Goal: Book appointment/travel/reservation

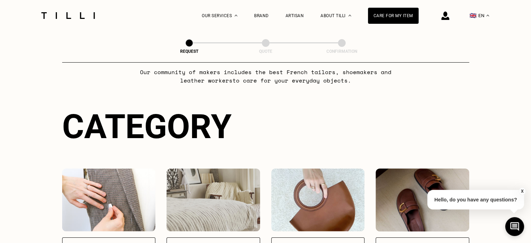
scroll to position [105, 0]
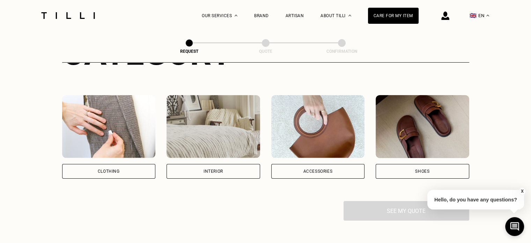
click at [134, 165] on div "Clothing" at bounding box center [109, 171] width 94 height 15
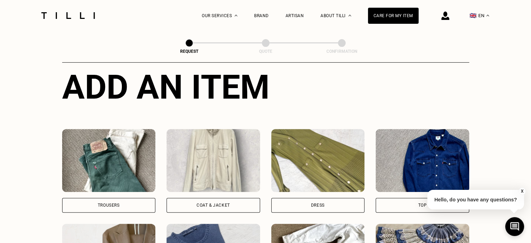
scroll to position [298, 0]
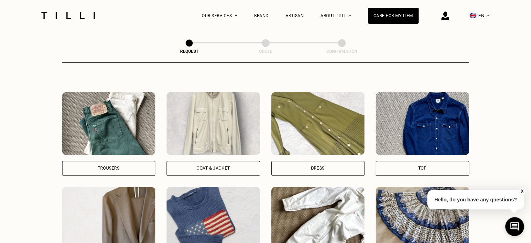
click at [392, 169] on div "Top" at bounding box center [423, 168] width 94 height 15
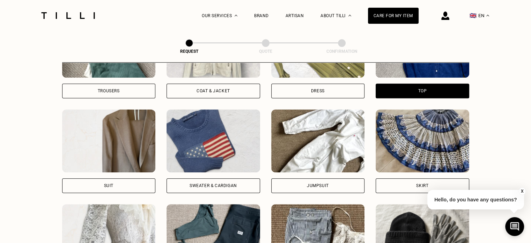
scroll to position [363, 0]
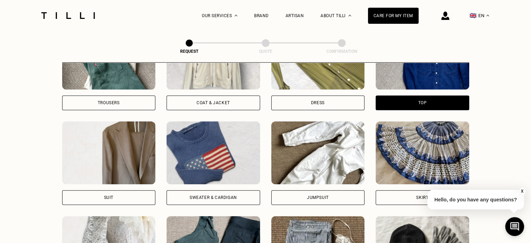
click at [212, 196] on div "Sweater & cardigan" at bounding box center [214, 197] width 48 height 4
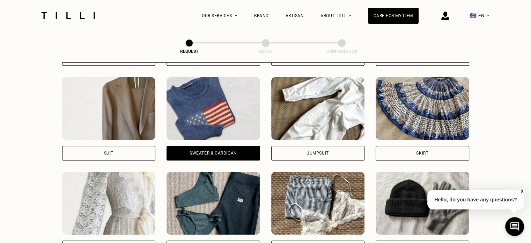
scroll to position [328, 0]
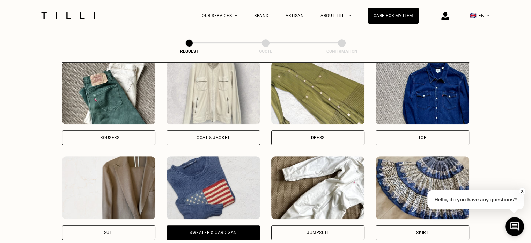
click at [394, 133] on div "Top" at bounding box center [423, 137] width 94 height 15
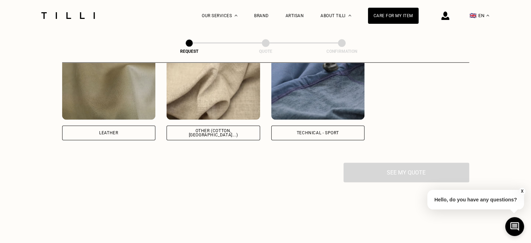
scroll to position [817, 0]
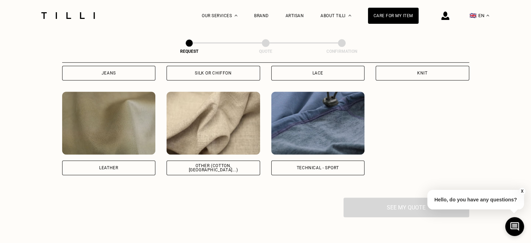
click at [216, 169] on div "Other (cotton, [GEOGRAPHIC_DATA]...)" at bounding box center [214, 168] width 82 height 8
select select "FR"
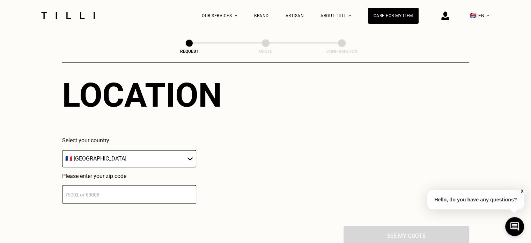
scroll to position [973, 0]
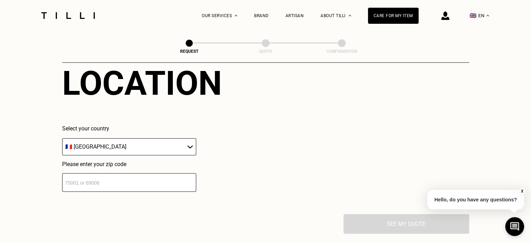
click at [157, 182] on input "number" at bounding box center [129, 182] width 134 height 19
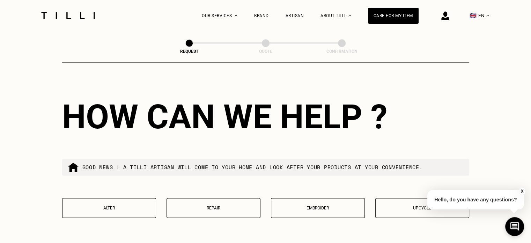
scroll to position [1148, 0]
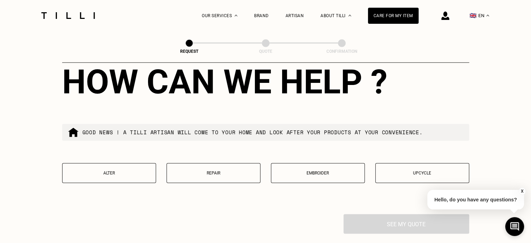
type input "78000"
click at [198, 175] on p "Repair" at bounding box center [214, 173] width 86 height 5
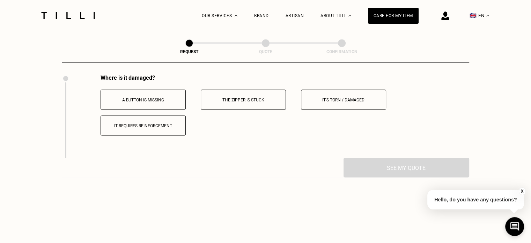
scroll to position [1287, 0]
click at [373, 102] on p "It's torn / damaged" at bounding box center [344, 99] width 78 height 5
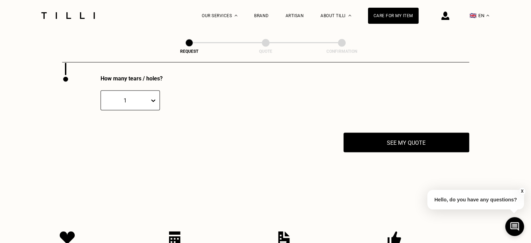
scroll to position [1371, 0]
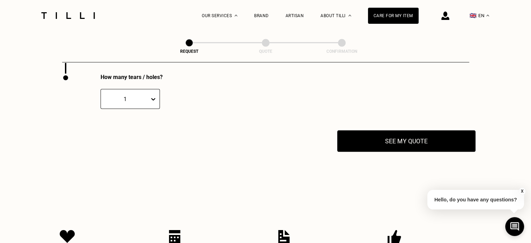
click at [355, 149] on button "See my quote" at bounding box center [407, 141] width 138 height 22
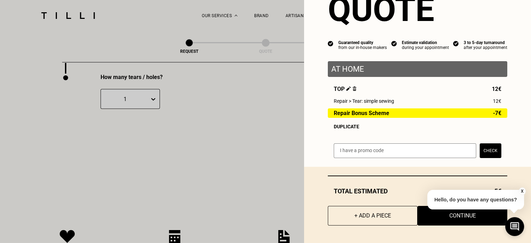
scroll to position [1406, 0]
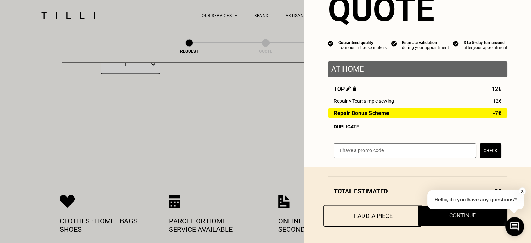
click at [341, 219] on button "+ Add a piece" at bounding box center [373, 216] width 99 height 22
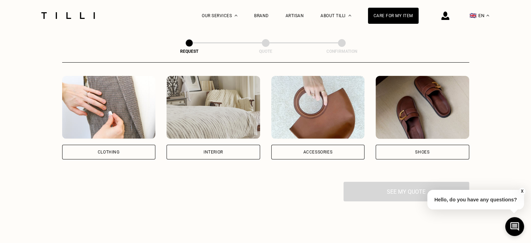
scroll to position [105, 0]
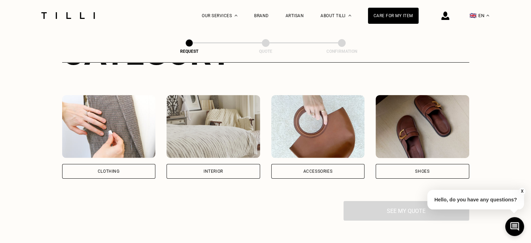
click at [130, 172] on div "Clothing" at bounding box center [109, 171] width 94 height 15
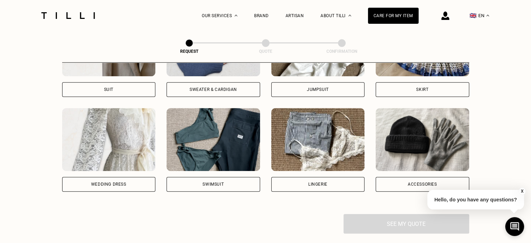
scroll to position [436, 0]
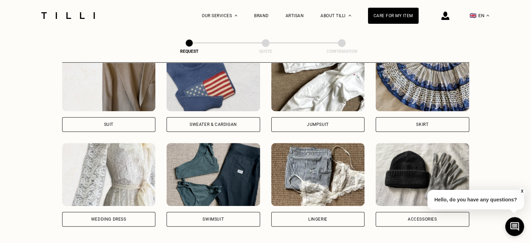
click at [217, 124] on div "Sweater & cardigan" at bounding box center [214, 124] width 48 height 4
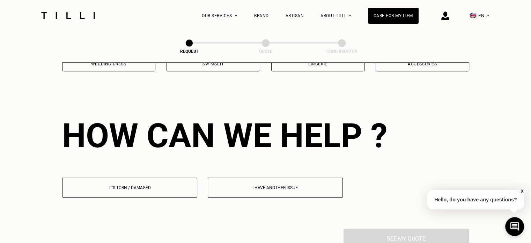
scroll to position [608, 0]
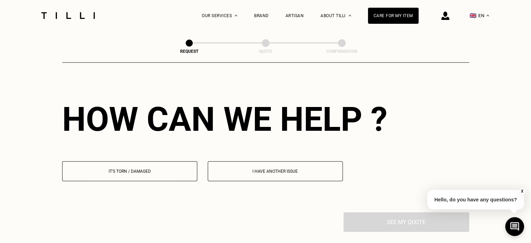
click at [265, 172] on p "I have another issue" at bounding box center [276, 171] width 128 height 5
select select "FR"
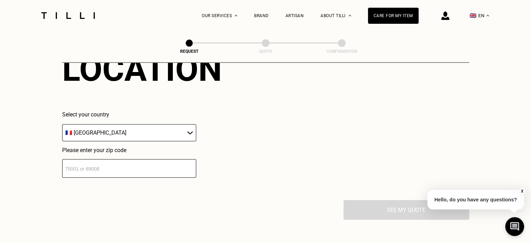
scroll to position [802, 0]
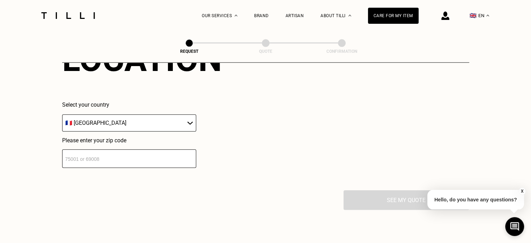
click at [142, 164] on input "number" at bounding box center [129, 158] width 134 height 19
type input "78000"
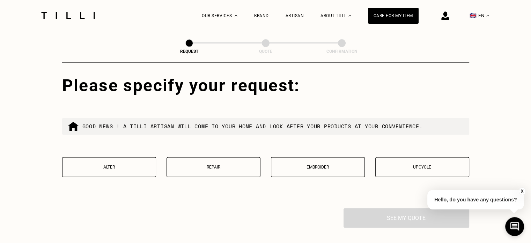
scroll to position [917, 0]
click at [294, 173] on button "Embroider" at bounding box center [318, 167] width 94 height 20
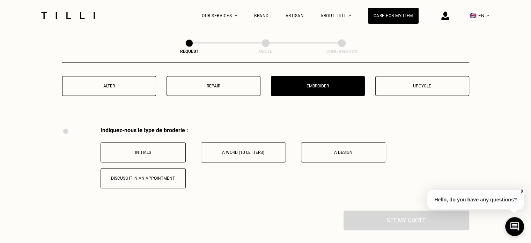
scroll to position [980, 0]
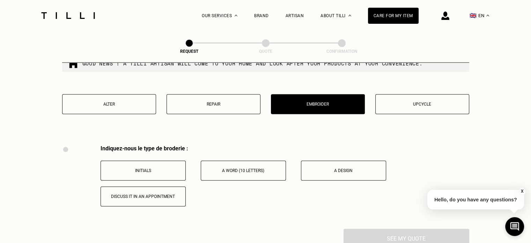
click at [155, 198] on p "Discuss it in an appointment" at bounding box center [143, 196] width 78 height 5
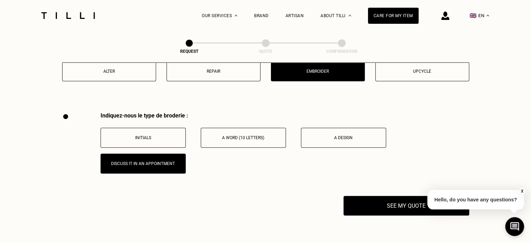
scroll to position [1050, 0]
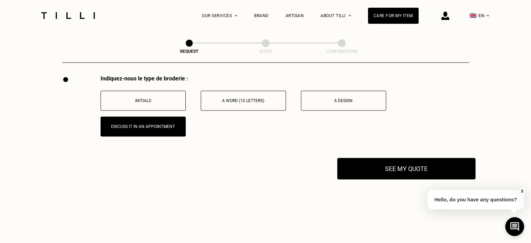
click at [387, 164] on button "See my quote" at bounding box center [407, 169] width 138 height 22
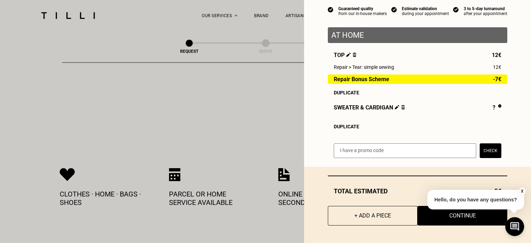
scroll to position [1155, 0]
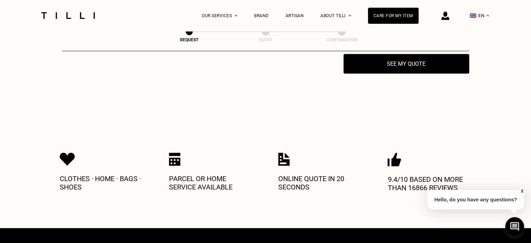
click at [522, 190] on button "X" at bounding box center [522, 191] width 7 height 8
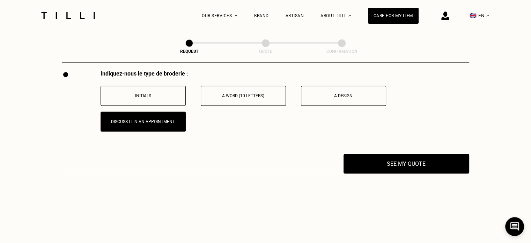
scroll to position [1050, 0]
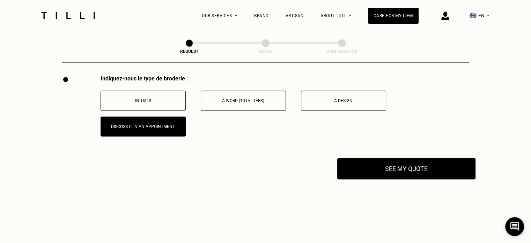
click at [439, 162] on button "See my quote" at bounding box center [407, 169] width 138 height 22
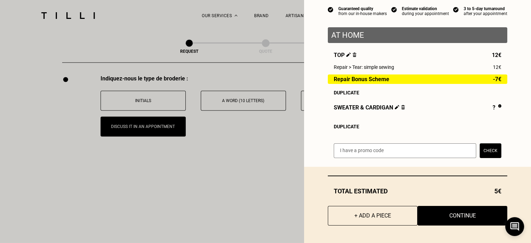
scroll to position [68, 0]
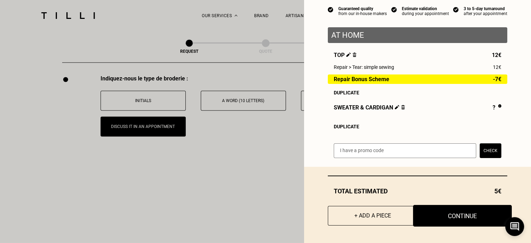
click at [447, 211] on button "Continue" at bounding box center [462, 216] width 99 height 22
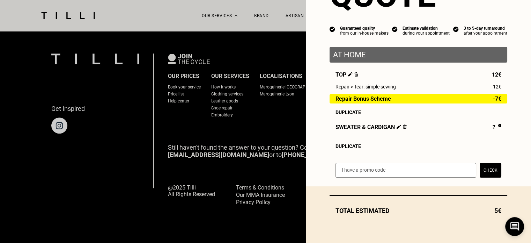
scroll to position [49, 0]
select select "FR"
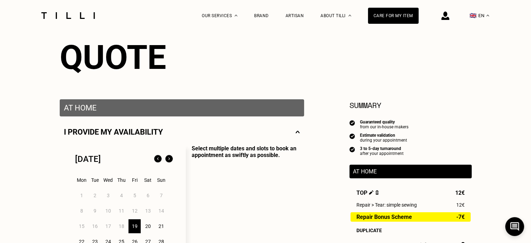
scroll to position [140, 0]
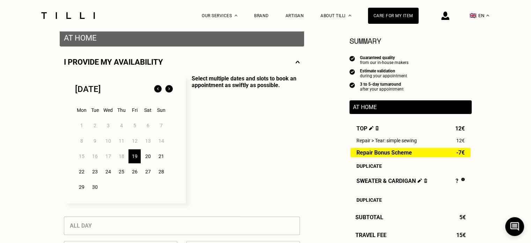
click at [158, 155] on div "21" at bounding box center [161, 156] width 12 height 14
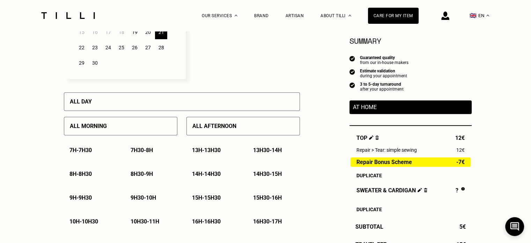
scroll to position [280, 0]
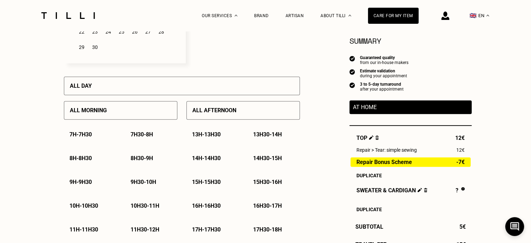
click at [225, 110] on p "All afternoon" at bounding box center [215, 110] width 44 height 7
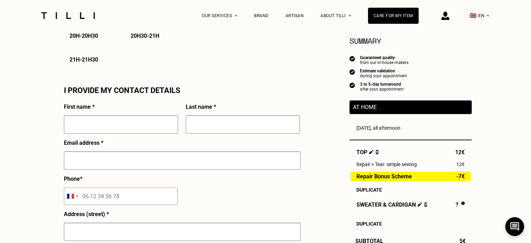
scroll to position [594, 0]
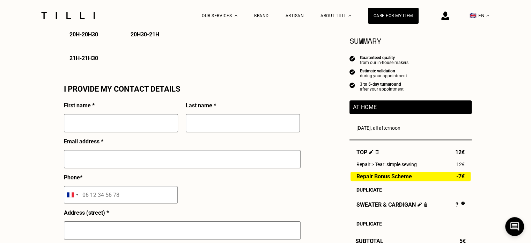
click at [173, 123] on input "text" at bounding box center [121, 123] width 114 height 18
type input "Zain"
type input "Al-Thawadi"
type input "[EMAIL_ADDRESS][DOMAIN_NAME]"
type input "[STREET_ADDRESS]"
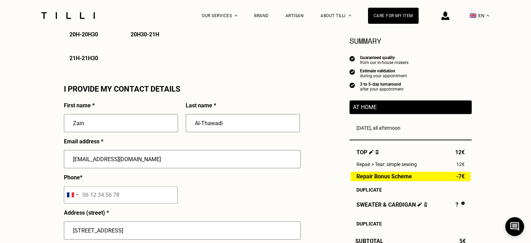
type input "Al Safa 2"
type input "[GEOGRAPHIC_DATA]"
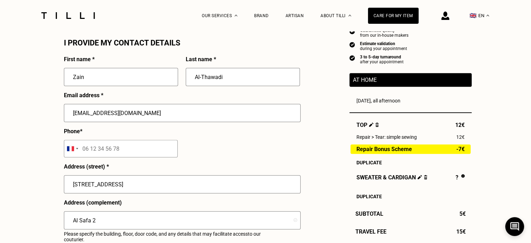
scroll to position [664, 0]
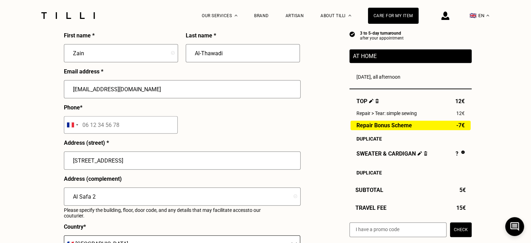
click at [121, 131] on input "tel" at bounding box center [121, 124] width 114 height 17
drag, startPoint x: 117, startPoint y: 129, endPoint x: 90, endPoint y: 132, distance: 27.2
click at [90, 132] on input "tel" at bounding box center [121, 124] width 114 height 17
drag, startPoint x: 109, startPoint y: 164, endPoint x: 7, endPoint y: 156, distance: 102.0
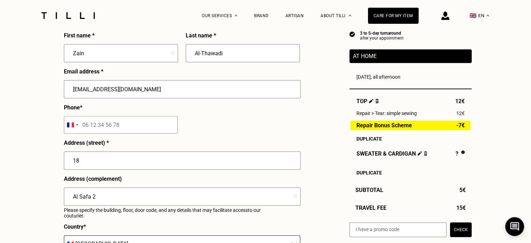
type input "[STREET_ADDRESS][PERSON_NAME]"
drag, startPoint x: 108, startPoint y: 196, endPoint x: 45, endPoint y: 198, distance: 63.6
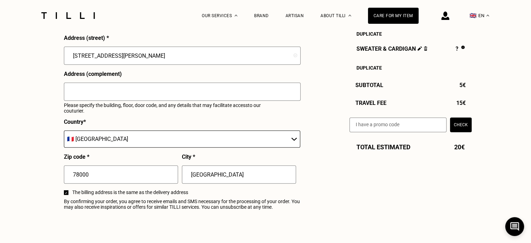
drag, startPoint x: 227, startPoint y: 178, endPoint x: 151, endPoint y: 171, distance: 76.5
click at [151, 171] on div "First name * Zain Last name * Al-[GEOGRAPHIC_DATA] Email address * [EMAIL_ADDRE…" at bounding box center [182, 70] width 236 height 286
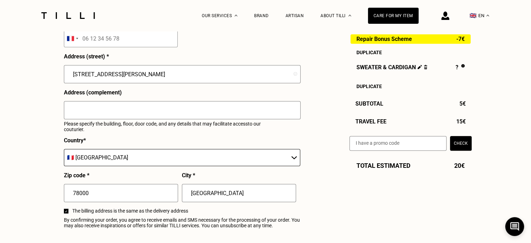
scroll to position [734, 0]
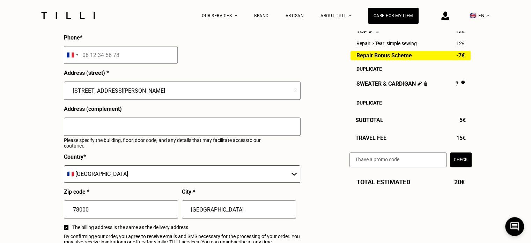
type input "[GEOGRAPHIC_DATA]"
click at [259, 131] on input "text" at bounding box center [182, 126] width 237 height 18
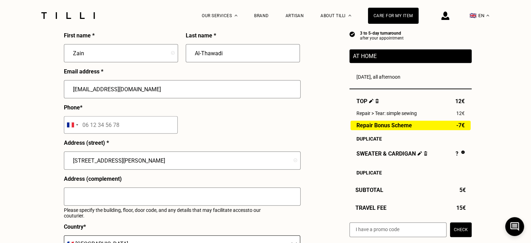
click at [150, 133] on input "tel" at bounding box center [121, 124] width 114 height 17
paste input "[PHONE_NUMBER]"
drag, startPoint x: 149, startPoint y: 131, endPoint x: 139, endPoint y: 133, distance: 9.9
click at [139, 133] on input "[PHONE_NUMBER]" at bounding box center [121, 124] width 114 height 17
click at [94, 127] on input "[PHONE_NUMBER]" at bounding box center [121, 124] width 114 height 17
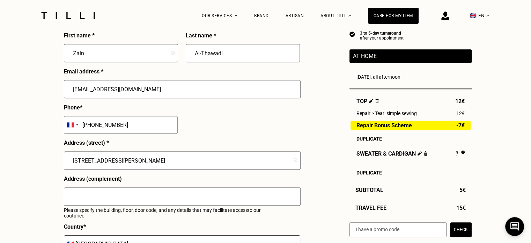
click at [209, 137] on div "First name * Zain Last name * Al-[GEOGRAPHIC_DATA] Email address * [EMAIL_ADDRE…" at bounding box center [182, 175] width 236 height 286
click at [96, 126] on input "[PHONE_NUMBER]" at bounding box center [121, 124] width 114 height 17
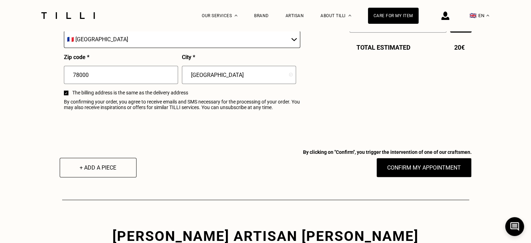
scroll to position [874, 0]
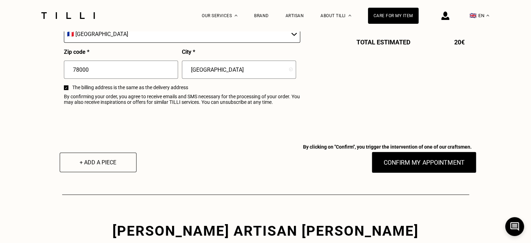
type input "[PHONE_NUMBER]"
click at [448, 165] on button "Confirm my appointment" at bounding box center [424, 162] width 105 height 22
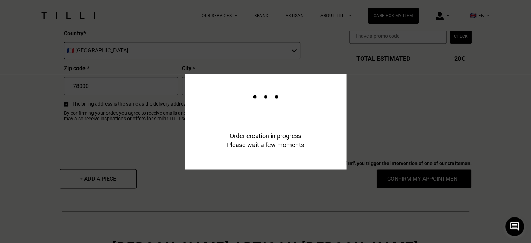
scroll to position [890, 0]
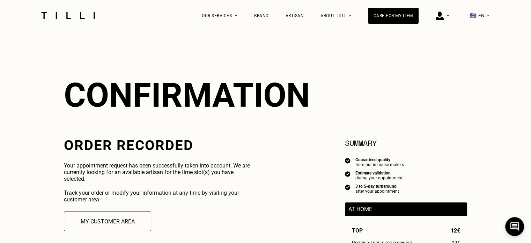
scroll to position [70, 0]
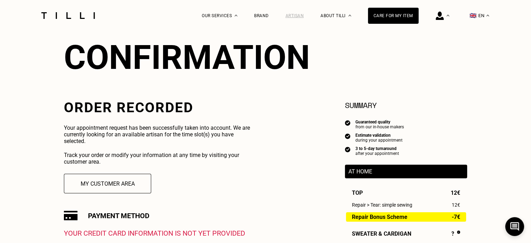
click at [303, 15] on div "Artisan" at bounding box center [295, 15] width 19 height 5
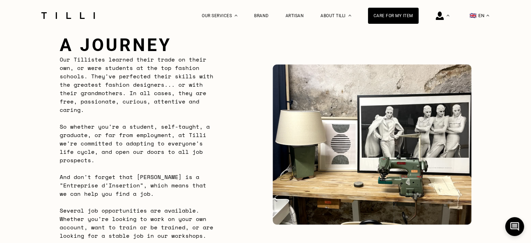
scroll to position [454, 0]
